Goal: Task Accomplishment & Management: Use online tool/utility

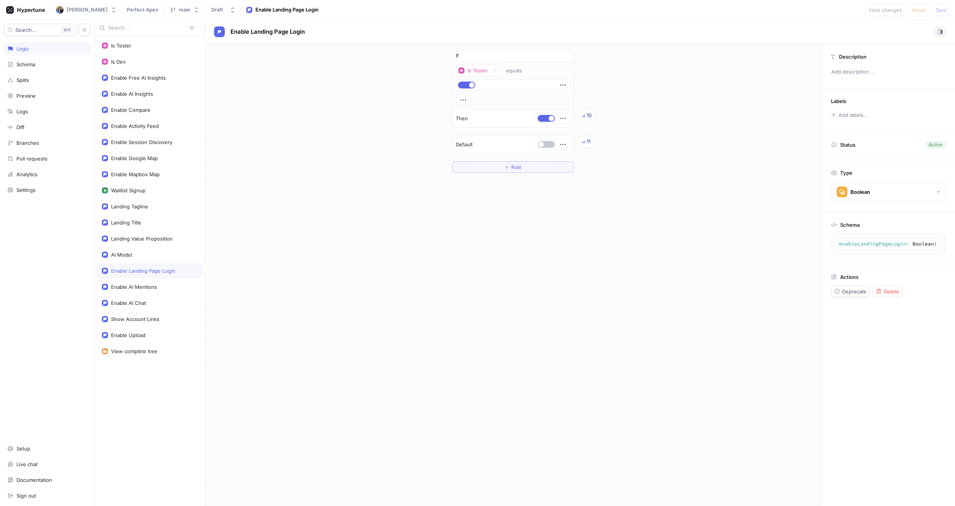
click at [164, 272] on div "Enable Landing Page Login" at bounding box center [143, 271] width 64 height 6
click at [157, 284] on div "Enable AI Mentions" at bounding box center [150, 287] width 96 height 6
click at [154, 272] on div "Enable Landing Page Login" at bounding box center [143, 271] width 64 height 6
click at [399, 287] on div "If Is Tester equals Then 10 Default 11 ＋ Rule" at bounding box center [513, 275] width 616 height 462
click at [544, 141] on button "button" at bounding box center [546, 144] width 17 height 7
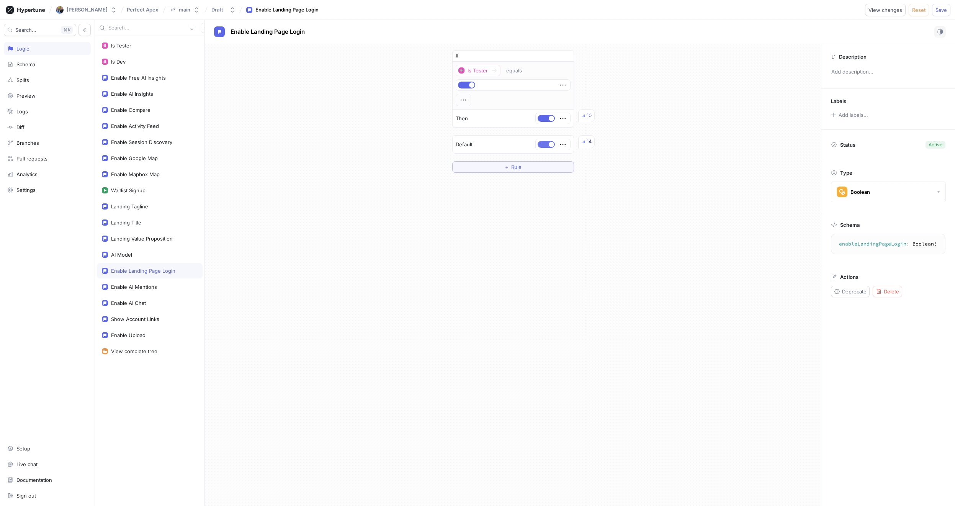
click at [549, 143] on span "button" at bounding box center [551, 144] width 5 height 5
click at [372, 141] on div "If Is Tester equals Then 14 Default 15 ＋ Rule" at bounding box center [513, 111] width 616 height 135
click at [551, 147] on button "button" at bounding box center [546, 144] width 17 height 7
click at [944, 10] on span "Save" at bounding box center [940, 10] width 11 height 5
click at [546, 145] on button "button" at bounding box center [546, 144] width 17 height 7
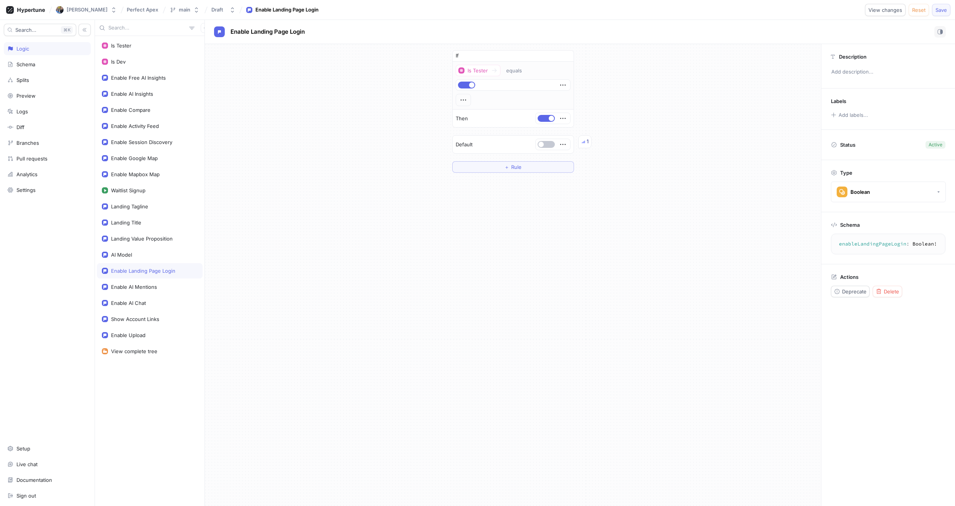
click at [940, 13] on button "Save" at bounding box center [941, 10] width 18 height 12
click at [315, 111] on div "If Is Tester equals Then 1 Default 3 ＋ Rule" at bounding box center [513, 111] width 616 height 135
click at [22, 97] on div "Preview" at bounding box center [25, 96] width 19 height 6
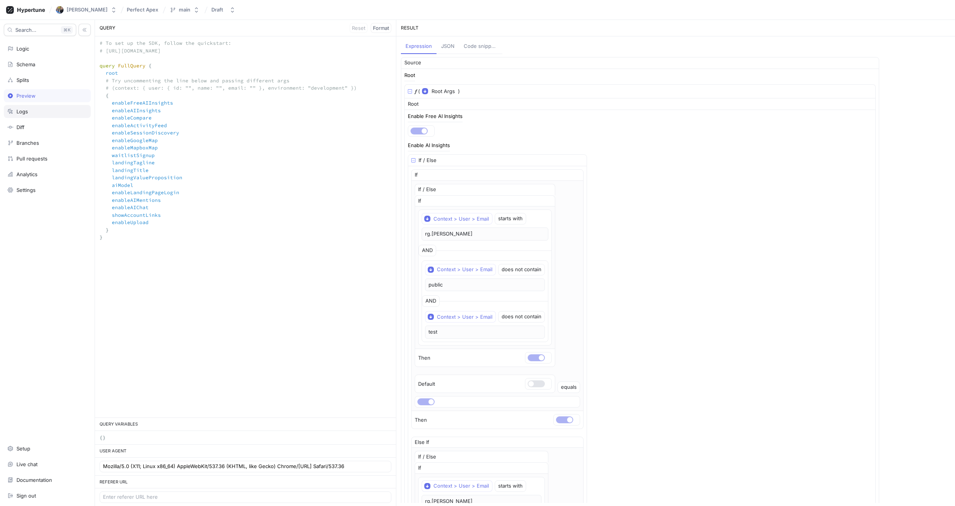
click at [30, 111] on div "Logs" at bounding box center [47, 111] width 80 height 6
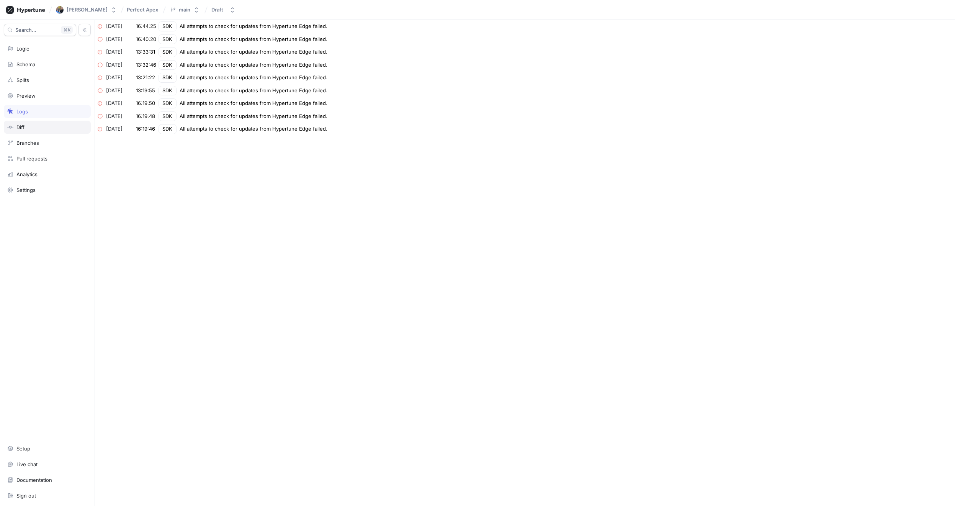
click at [22, 127] on div "Diff" at bounding box center [20, 127] width 8 height 6
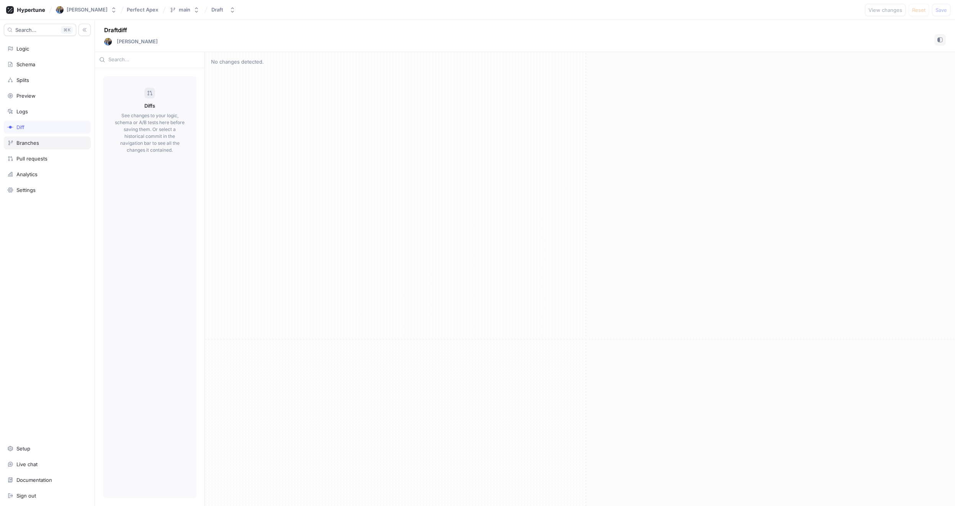
click at [38, 143] on div "Branches" at bounding box center [27, 143] width 23 height 6
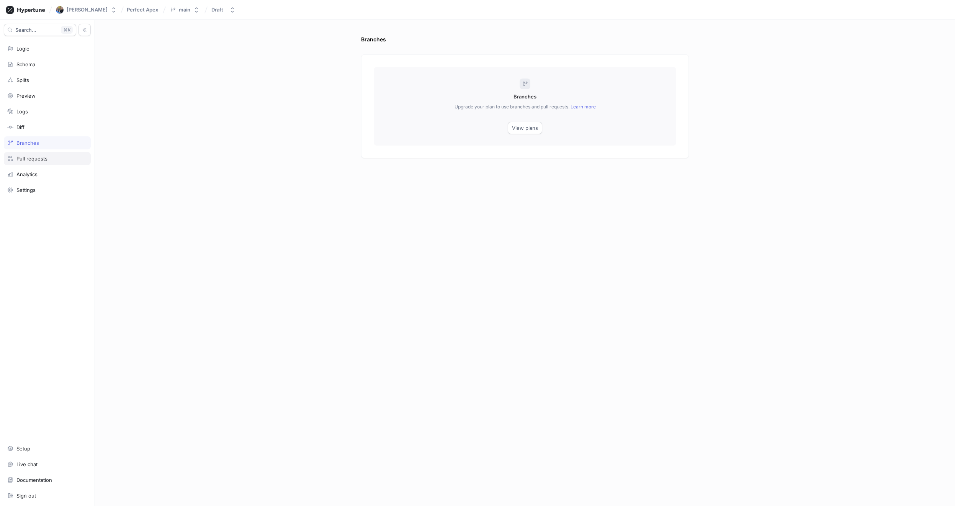
click at [41, 160] on div "Pull requests" at bounding box center [31, 158] width 31 height 6
click at [34, 174] on div "Analytics" at bounding box center [26, 174] width 21 height 6
click at [33, 189] on div "Settings" at bounding box center [25, 190] width 19 height 6
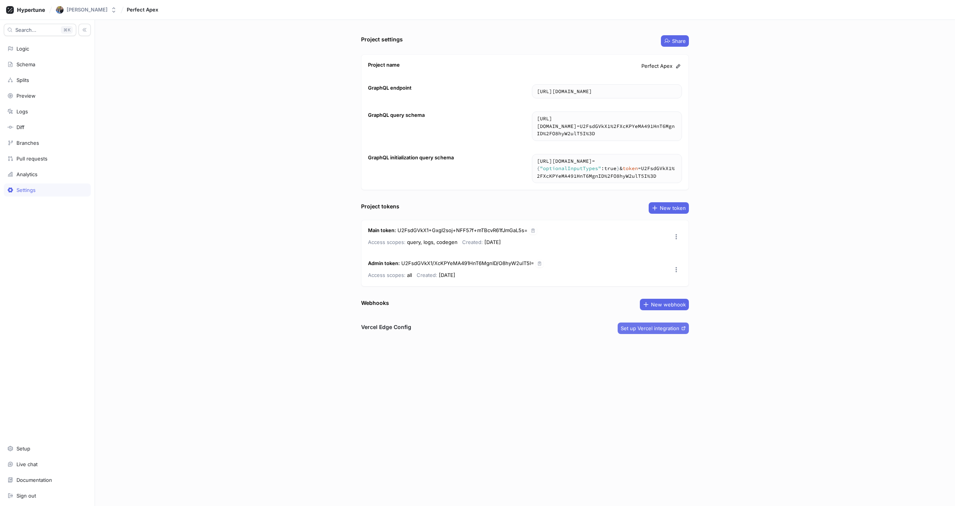
click at [666, 330] on span "Set up Vercel integration" at bounding box center [650, 328] width 59 height 5
click at [28, 49] on div "Logic" at bounding box center [22, 49] width 13 height 6
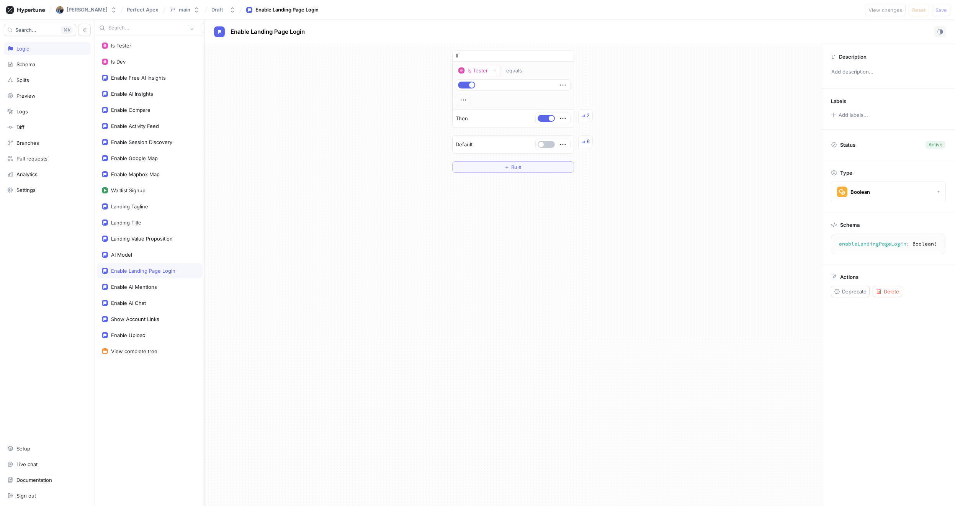
click at [159, 274] on div "Enable Landing Page Login" at bounding box center [150, 270] width 106 height 15
